Goal: Task Accomplishment & Management: Use online tool/utility

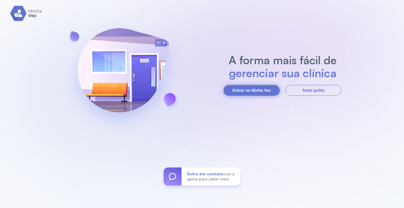
click at [247, 88] on button "Entrar no Minha Vez" at bounding box center [252, 90] width 56 height 11
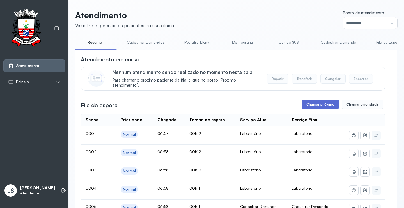
click at [323, 104] on button "Chamar próximo" at bounding box center [320, 104] width 37 height 10
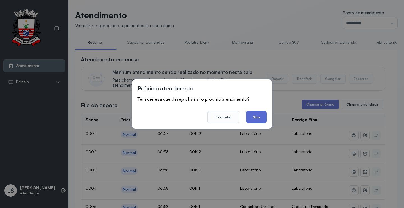
click at [260, 116] on button "Sim" at bounding box center [256, 117] width 20 height 12
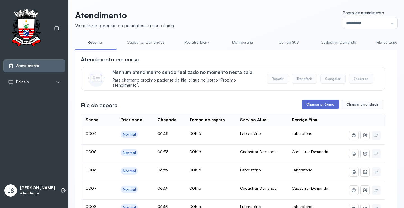
click at [321, 104] on button "Chamar próximo" at bounding box center [320, 104] width 37 height 10
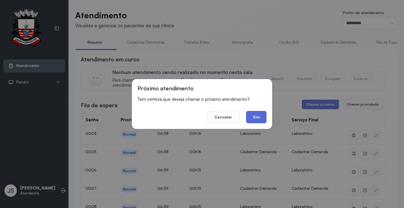
click at [265, 116] on button "Sim" at bounding box center [256, 117] width 20 height 12
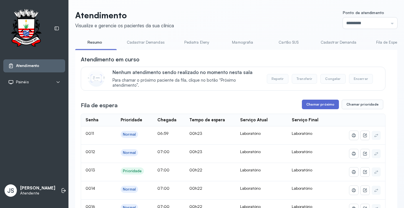
click at [326, 103] on button "Chamar próximo" at bounding box center [320, 104] width 37 height 10
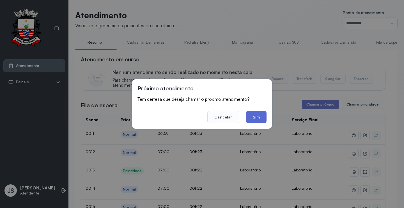
click at [259, 112] on button "Sim" at bounding box center [256, 117] width 20 height 12
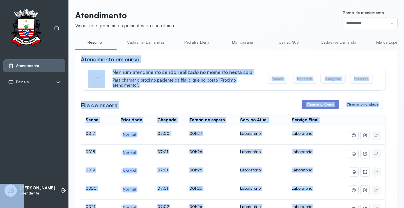
click at [379, 59] on div "Atendimento em curso" at bounding box center [233, 59] width 305 height 8
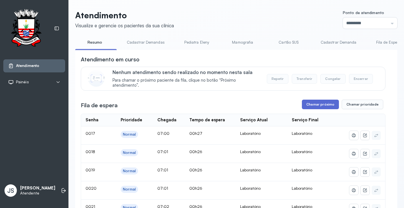
click at [322, 106] on button "Chamar próximo" at bounding box center [320, 104] width 37 height 10
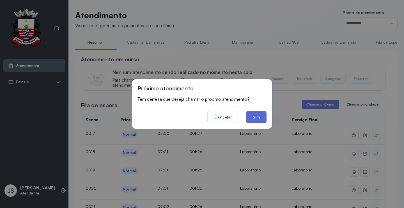
click at [262, 120] on button "Sim" at bounding box center [256, 117] width 20 height 12
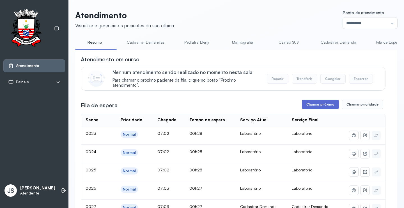
click at [314, 105] on button "Chamar próximo" at bounding box center [320, 104] width 37 height 10
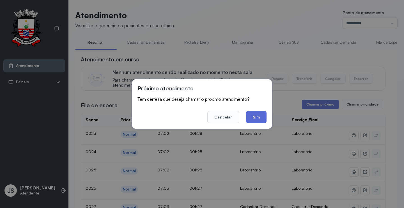
click at [256, 117] on button "Sim" at bounding box center [256, 117] width 20 height 12
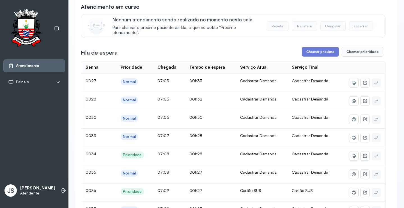
scroll to position [84, 0]
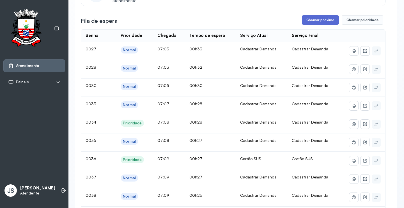
click at [320, 21] on button "Chamar próximo" at bounding box center [320, 20] width 37 height 10
click at [321, 22] on button "Chamar próximo" at bounding box center [320, 20] width 37 height 10
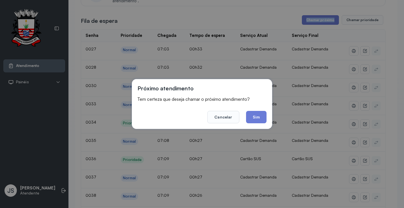
click at [255, 114] on button "Sim" at bounding box center [256, 117] width 20 height 12
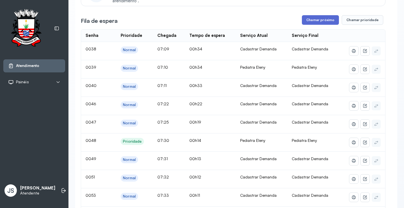
click at [322, 18] on button "Chamar próximo" at bounding box center [320, 20] width 37 height 10
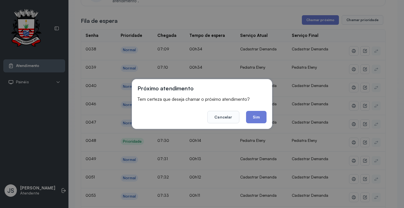
click at [256, 110] on footer "Cancelar Sim" at bounding box center [202, 113] width 129 height 20
click at [257, 113] on button "Sim" at bounding box center [256, 117] width 20 height 12
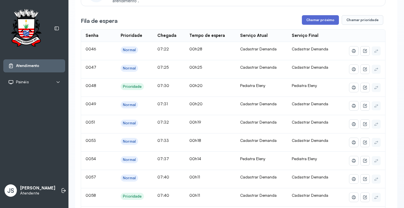
click at [320, 20] on button "Chamar próximo" at bounding box center [320, 20] width 37 height 10
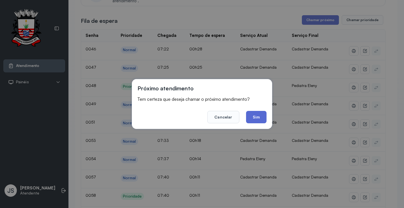
click at [259, 116] on button "Sim" at bounding box center [256, 117] width 20 height 12
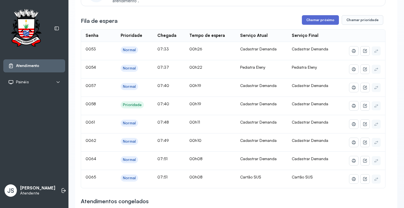
click at [321, 23] on button "Chamar próximo" at bounding box center [320, 20] width 37 height 10
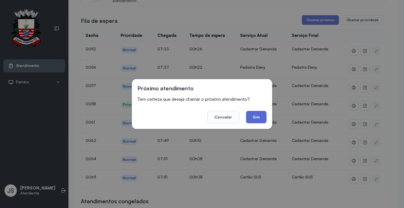
click at [262, 111] on button "Sim" at bounding box center [256, 117] width 20 height 12
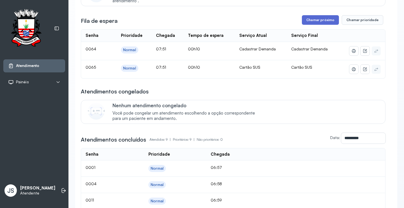
click at [319, 21] on button "Chamar próximo" at bounding box center [320, 20] width 37 height 10
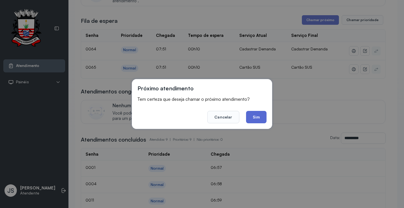
click at [253, 111] on button "Sim" at bounding box center [256, 117] width 20 height 12
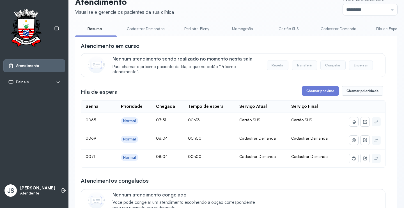
scroll to position [0, 0]
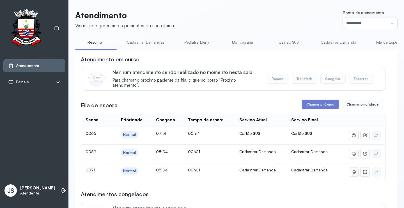
click at [331, 43] on link "Cadastrar Demanda" at bounding box center [338, 42] width 47 height 9
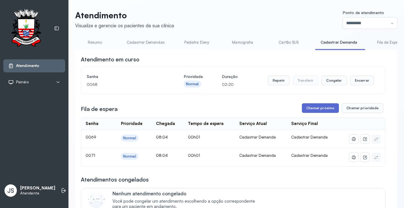
click at [326, 109] on button "Chamar próximo" at bounding box center [320, 108] width 37 height 10
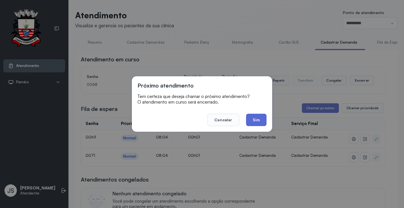
click at [262, 118] on button "Sim" at bounding box center [256, 119] width 20 height 12
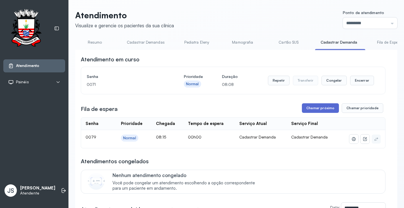
click at [316, 107] on button "Chamar próximo" at bounding box center [320, 108] width 37 height 10
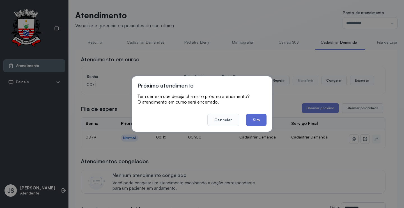
click at [264, 122] on button "Sim" at bounding box center [256, 119] width 20 height 12
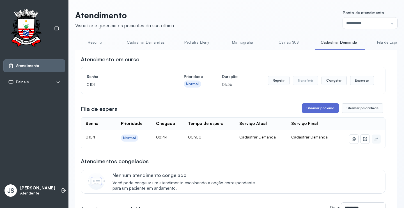
click at [315, 110] on button "Chamar próximo" at bounding box center [320, 108] width 37 height 10
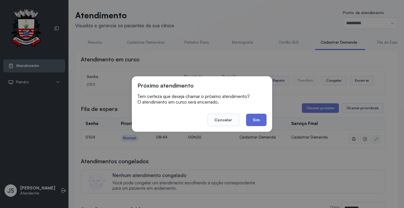
click at [265, 118] on button "Sim" at bounding box center [256, 119] width 20 height 12
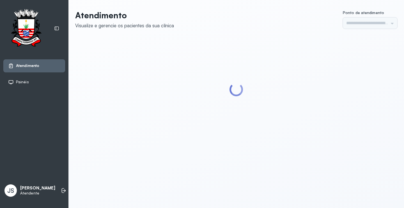
type input "*********"
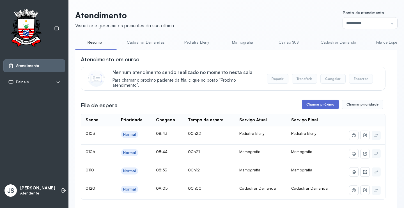
click at [317, 109] on button "Chamar próximo" at bounding box center [320, 104] width 37 height 10
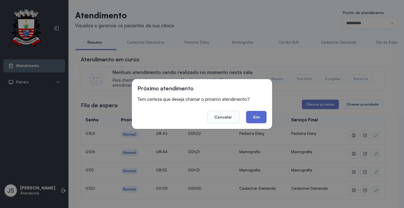
click at [259, 114] on button "Sim" at bounding box center [256, 117] width 20 height 12
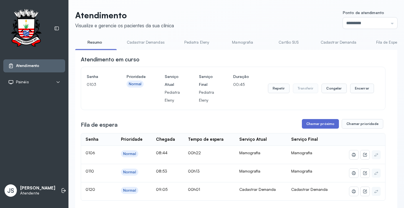
click at [322, 122] on button "Chamar próximo" at bounding box center [320, 124] width 37 height 10
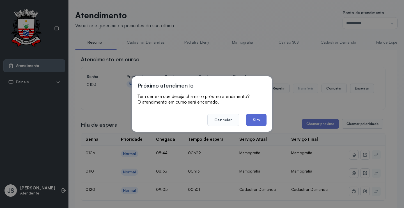
click at [264, 119] on button "Sim" at bounding box center [256, 119] width 20 height 12
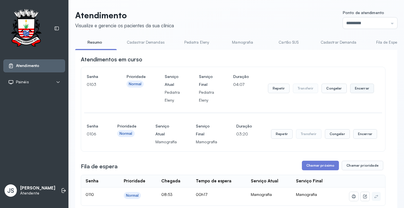
click at [360, 91] on button "Encerrar" at bounding box center [362, 88] width 24 height 10
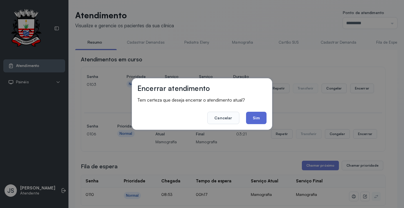
click at [253, 116] on button "Sim" at bounding box center [256, 117] width 20 height 12
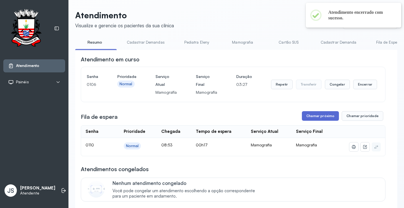
click at [319, 116] on button "Chamar próximo" at bounding box center [320, 116] width 37 height 10
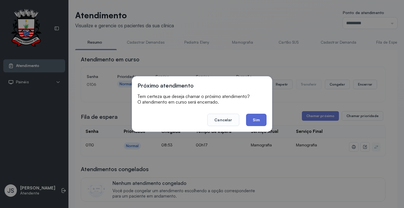
click at [258, 120] on button "Sim" at bounding box center [256, 119] width 20 height 12
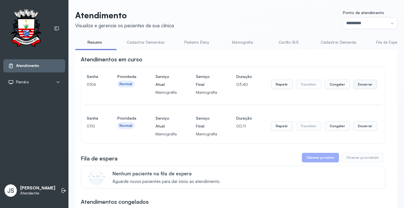
click at [364, 87] on button "Encerrar" at bounding box center [366, 84] width 24 height 10
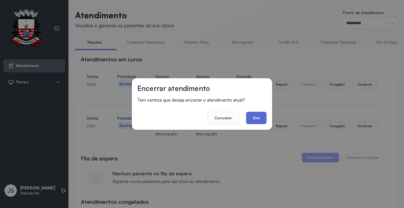
click at [257, 117] on button "Sim" at bounding box center [256, 117] width 20 height 12
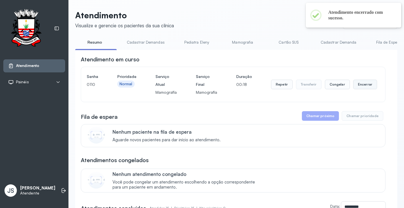
click at [355, 86] on button "Encerrar" at bounding box center [366, 84] width 24 height 10
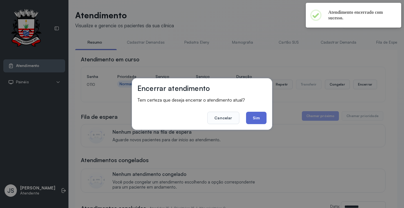
click at [263, 120] on button "Sim" at bounding box center [256, 117] width 20 height 12
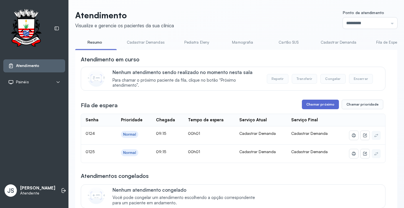
click at [328, 105] on button "Chamar próximo" at bounding box center [320, 104] width 37 height 10
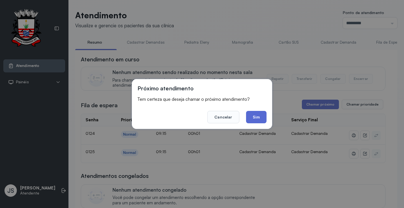
click at [250, 116] on button "Sim" at bounding box center [256, 117] width 20 height 12
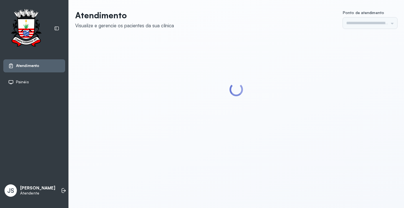
type input "*********"
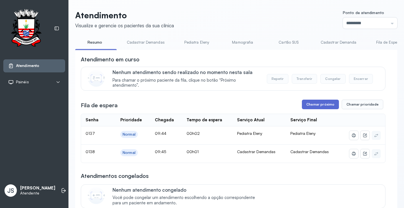
click at [320, 106] on button "Chamar próximo" at bounding box center [320, 104] width 37 height 10
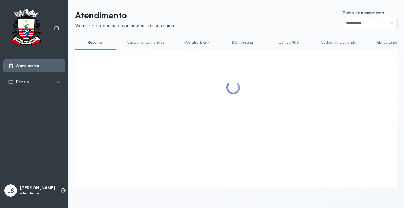
click at [259, 116] on div at bounding box center [233, 111] width 305 height 112
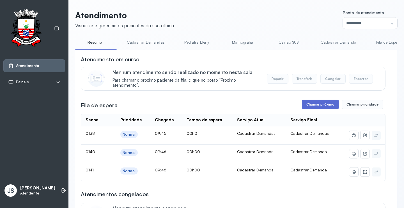
click at [315, 103] on button "Chamar próximo" at bounding box center [320, 104] width 37 height 10
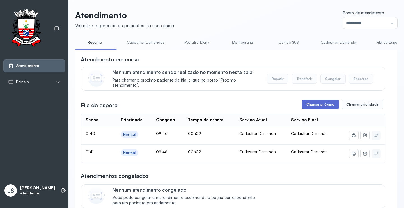
click at [318, 105] on button "Chamar próximo" at bounding box center [320, 104] width 37 height 10
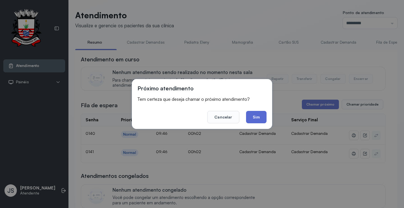
click at [258, 115] on button "Sim" at bounding box center [256, 117] width 20 height 12
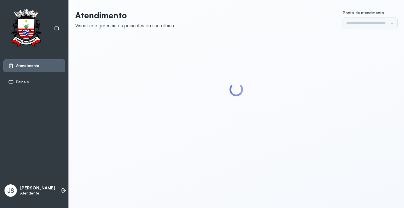
type input "*********"
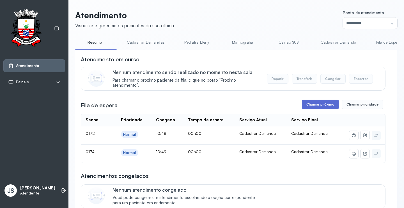
click at [322, 106] on button "Chamar próximo" at bounding box center [320, 104] width 37 height 10
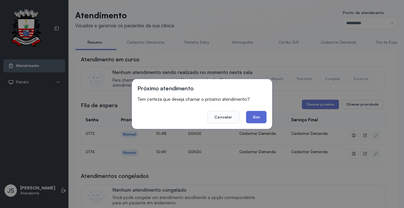
click at [258, 116] on button "Sim" at bounding box center [256, 117] width 20 height 12
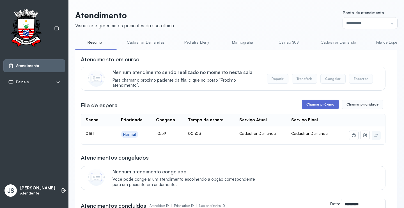
click at [325, 107] on button "Chamar próximo" at bounding box center [320, 104] width 37 height 10
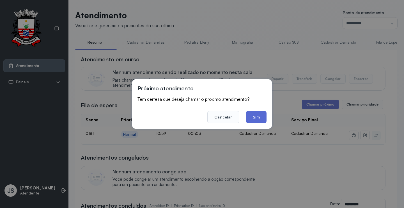
click at [254, 116] on button "Sim" at bounding box center [256, 117] width 20 height 12
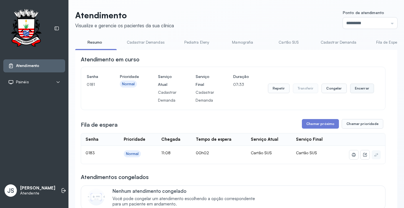
click at [363, 92] on button "Encerrar" at bounding box center [362, 88] width 24 height 10
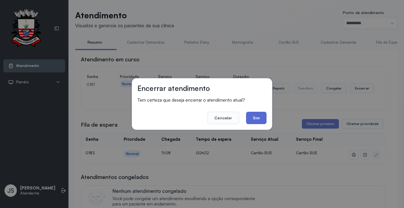
click at [256, 113] on button "Sim" at bounding box center [256, 117] width 20 height 12
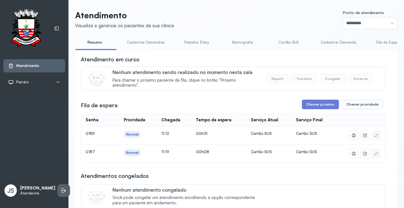
click at [58, 189] on li at bounding box center [64, 190] width 12 height 12
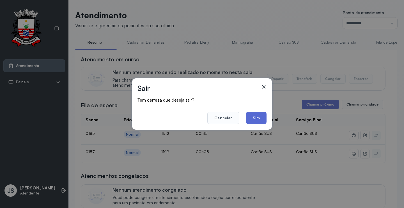
click at [259, 116] on button "Sim" at bounding box center [256, 117] width 20 height 12
